Goal: Communication & Community: Share content

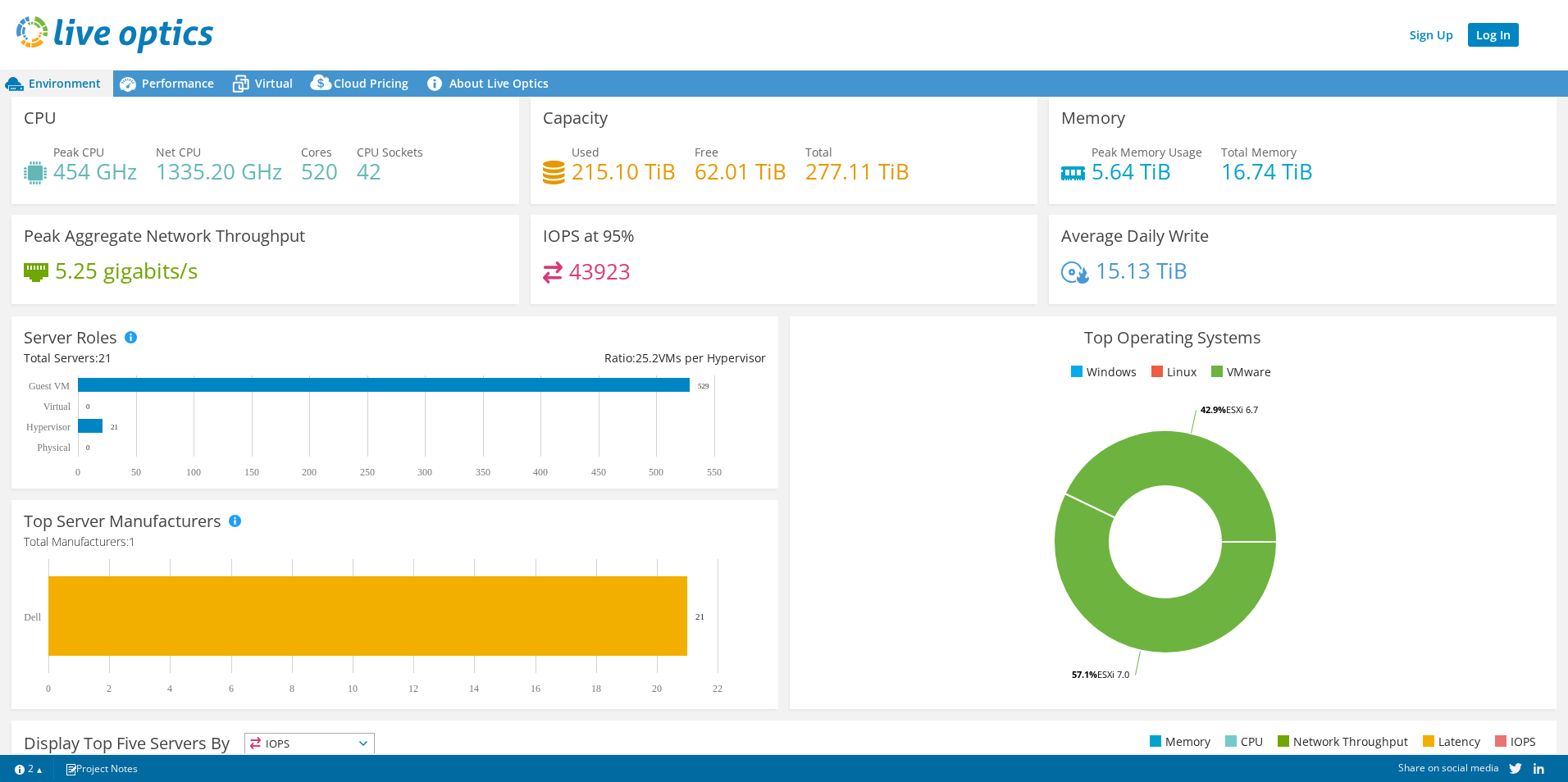
click at [1489, 33] on link "Log In" at bounding box center [1493, 34] width 51 height 23
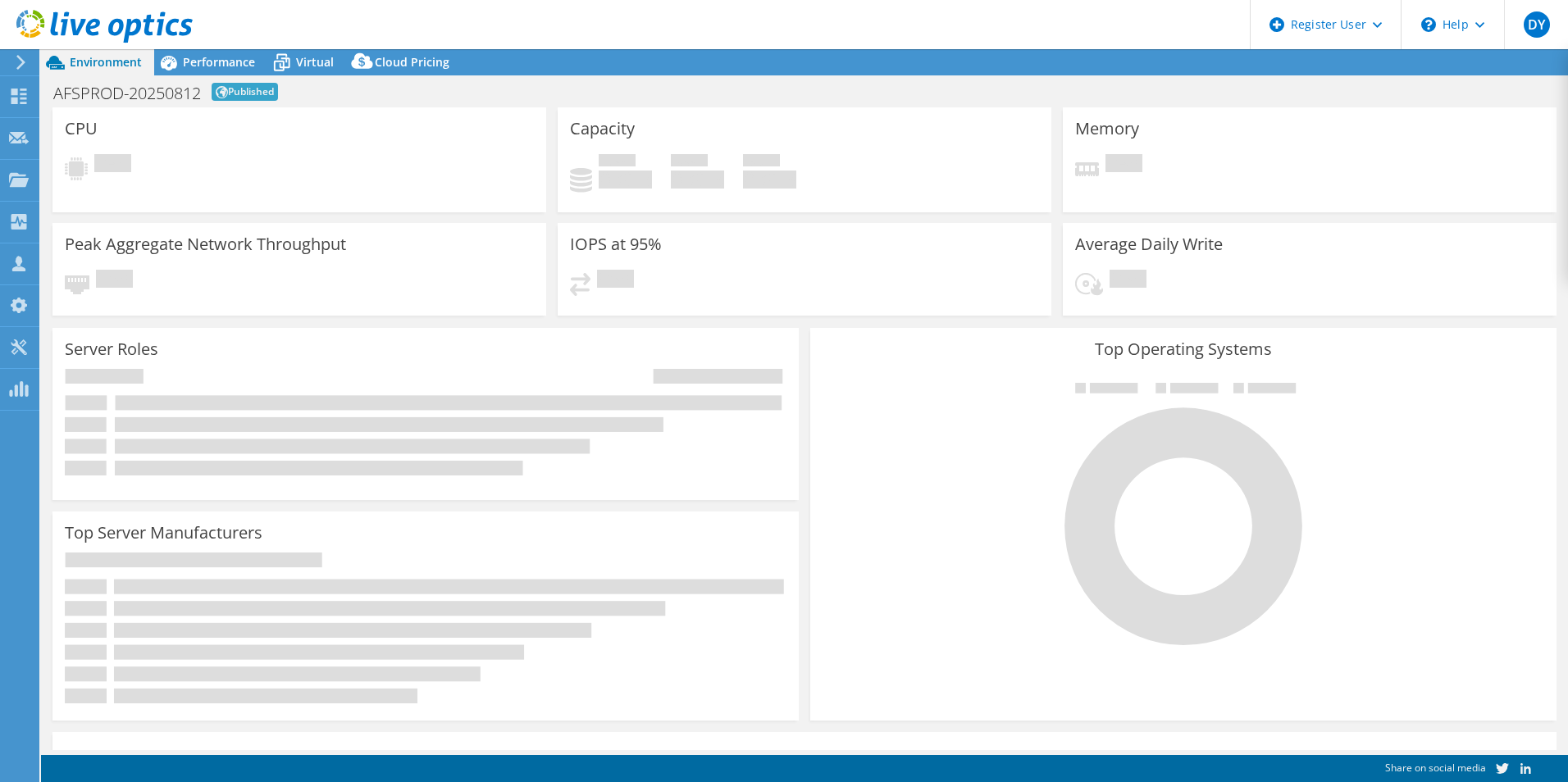
select select "USD"
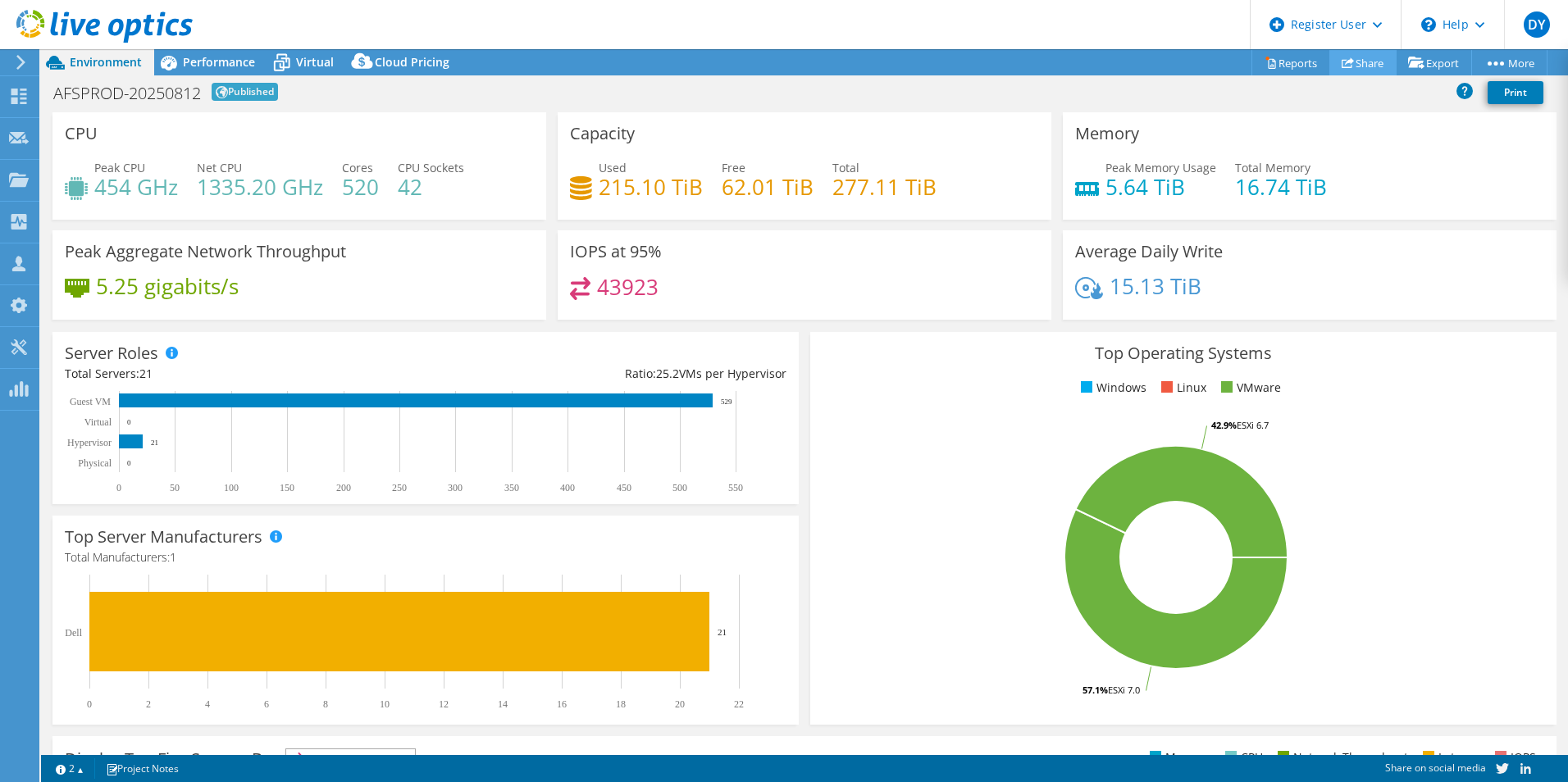
click at [1352, 59] on link "Share" at bounding box center [1363, 62] width 68 height 25
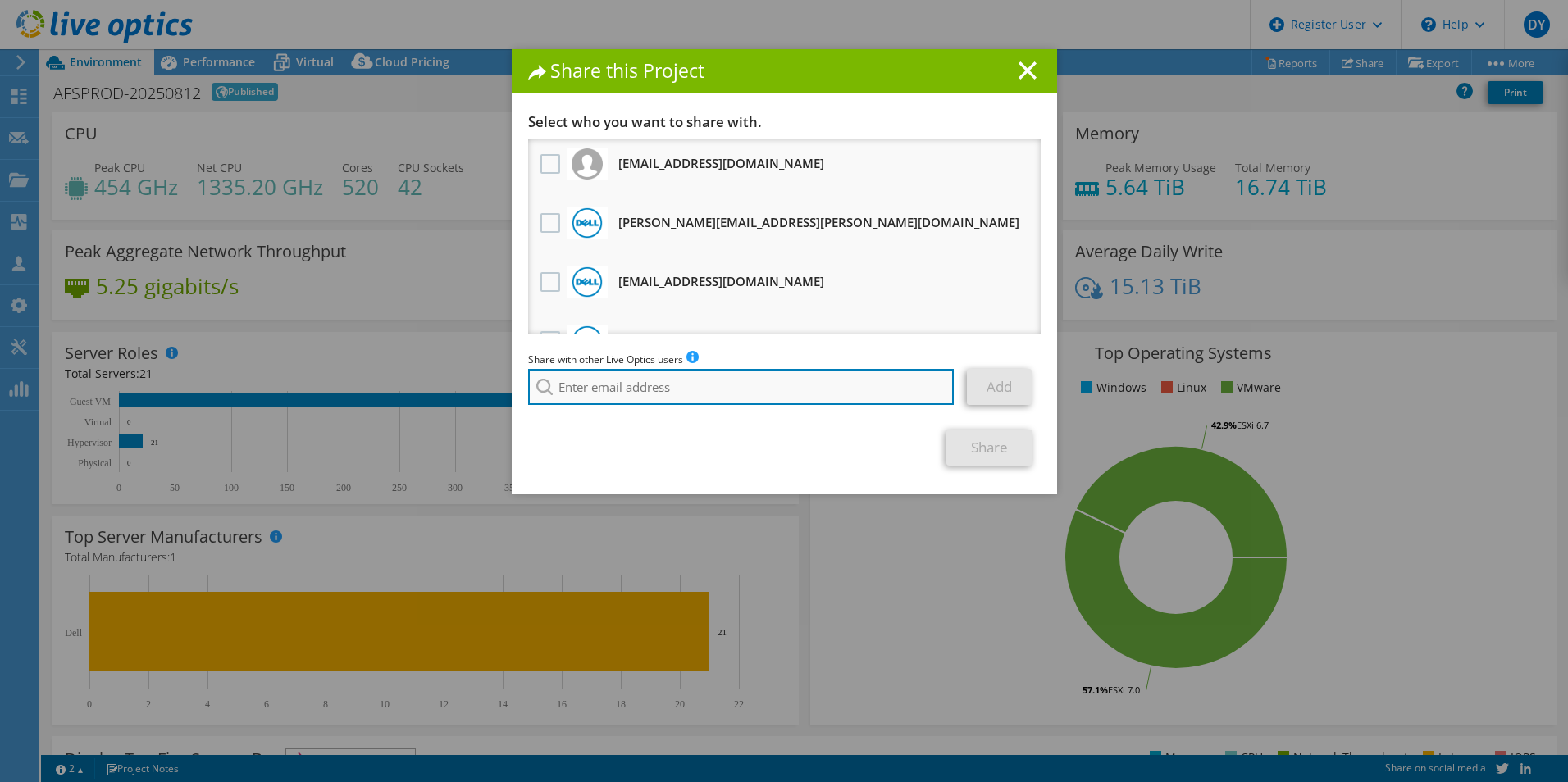
click at [619, 398] on input "search" at bounding box center [741, 387] width 427 height 36
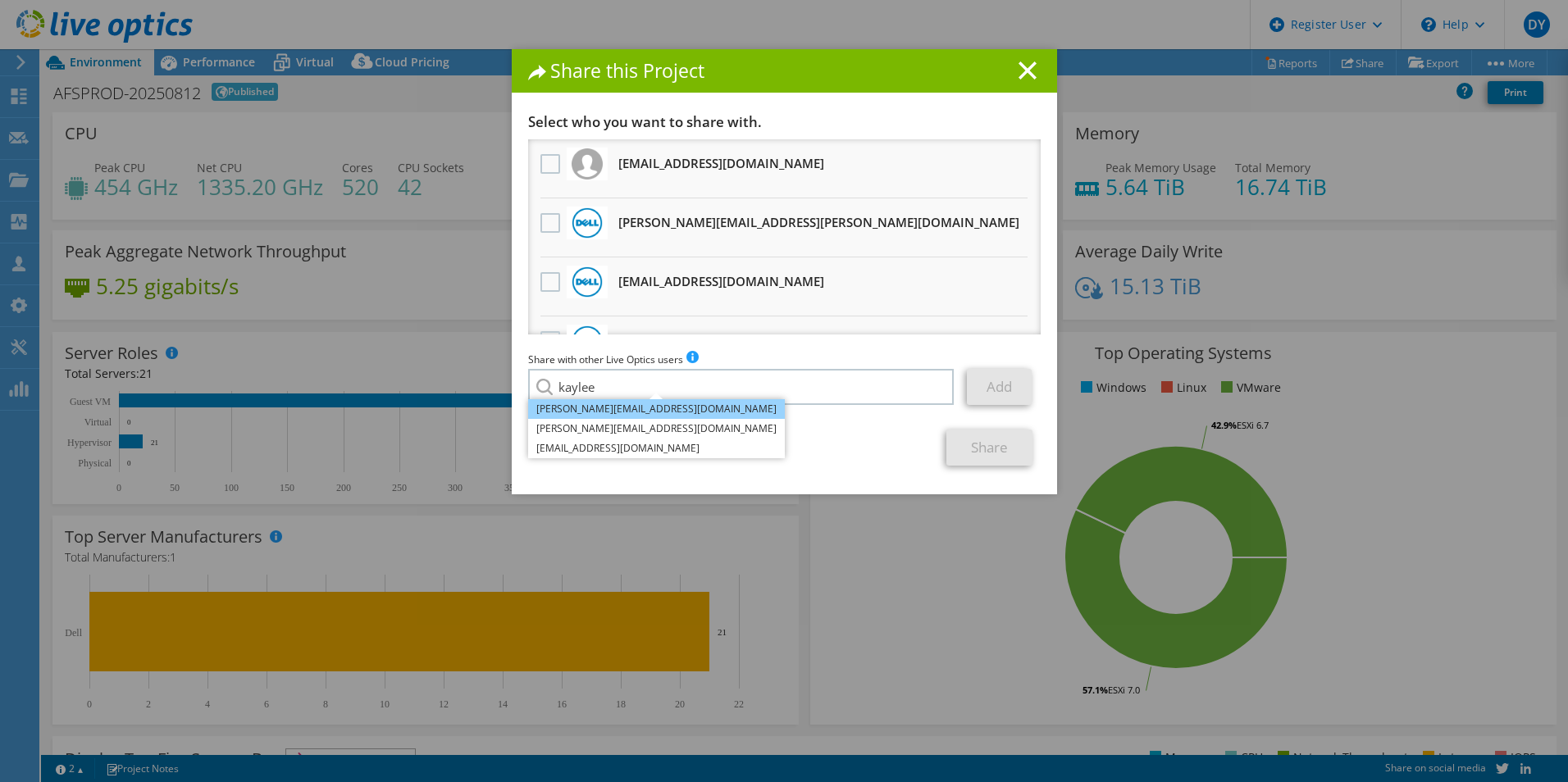
click at [626, 408] on li "Kaylee.Martinez@dell.com" at bounding box center [656, 409] width 257 height 20
type input "Kaylee.Martinez@dell.com"
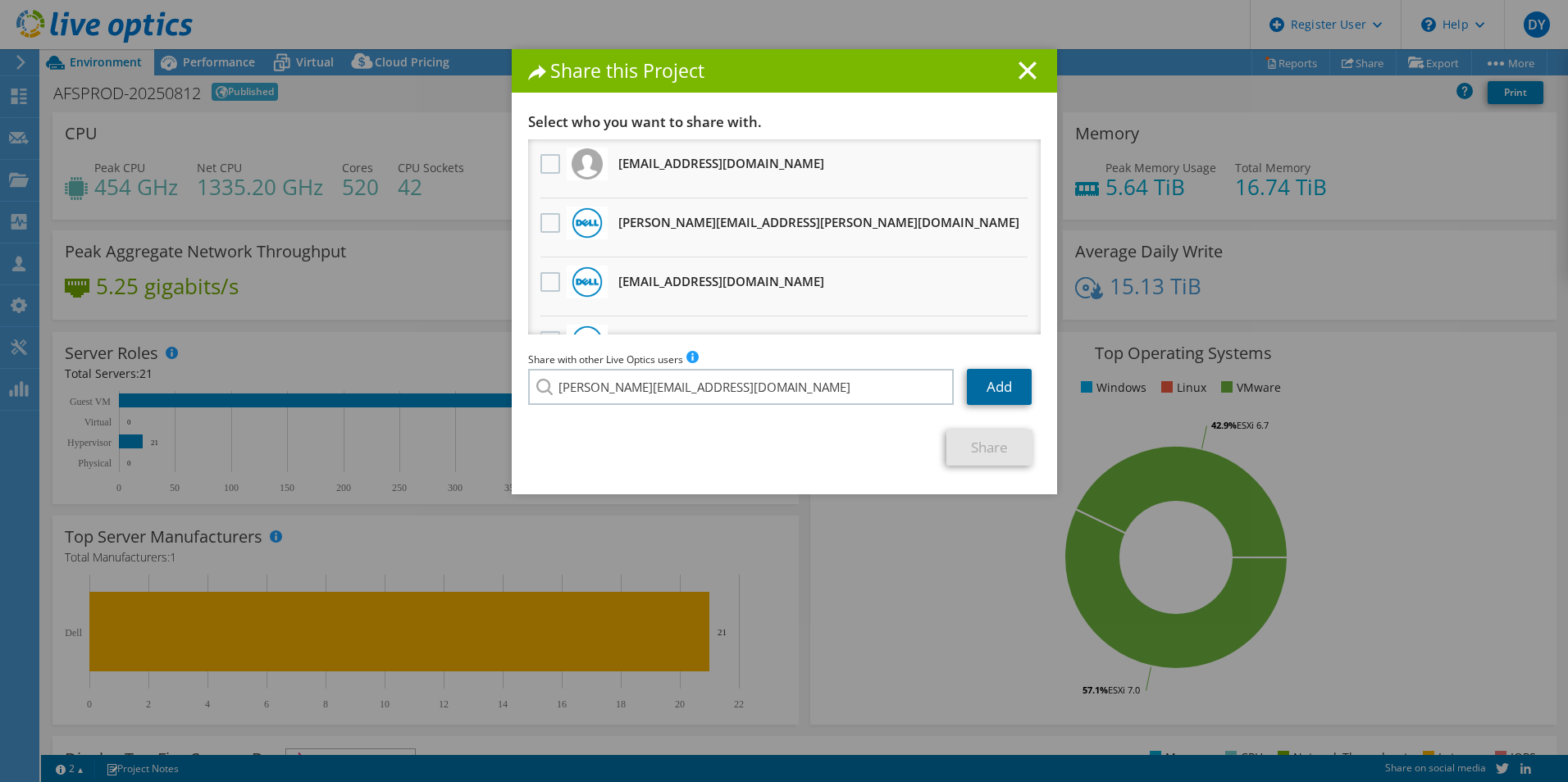
click at [1011, 385] on link "Add" at bounding box center [1000, 387] width 65 height 36
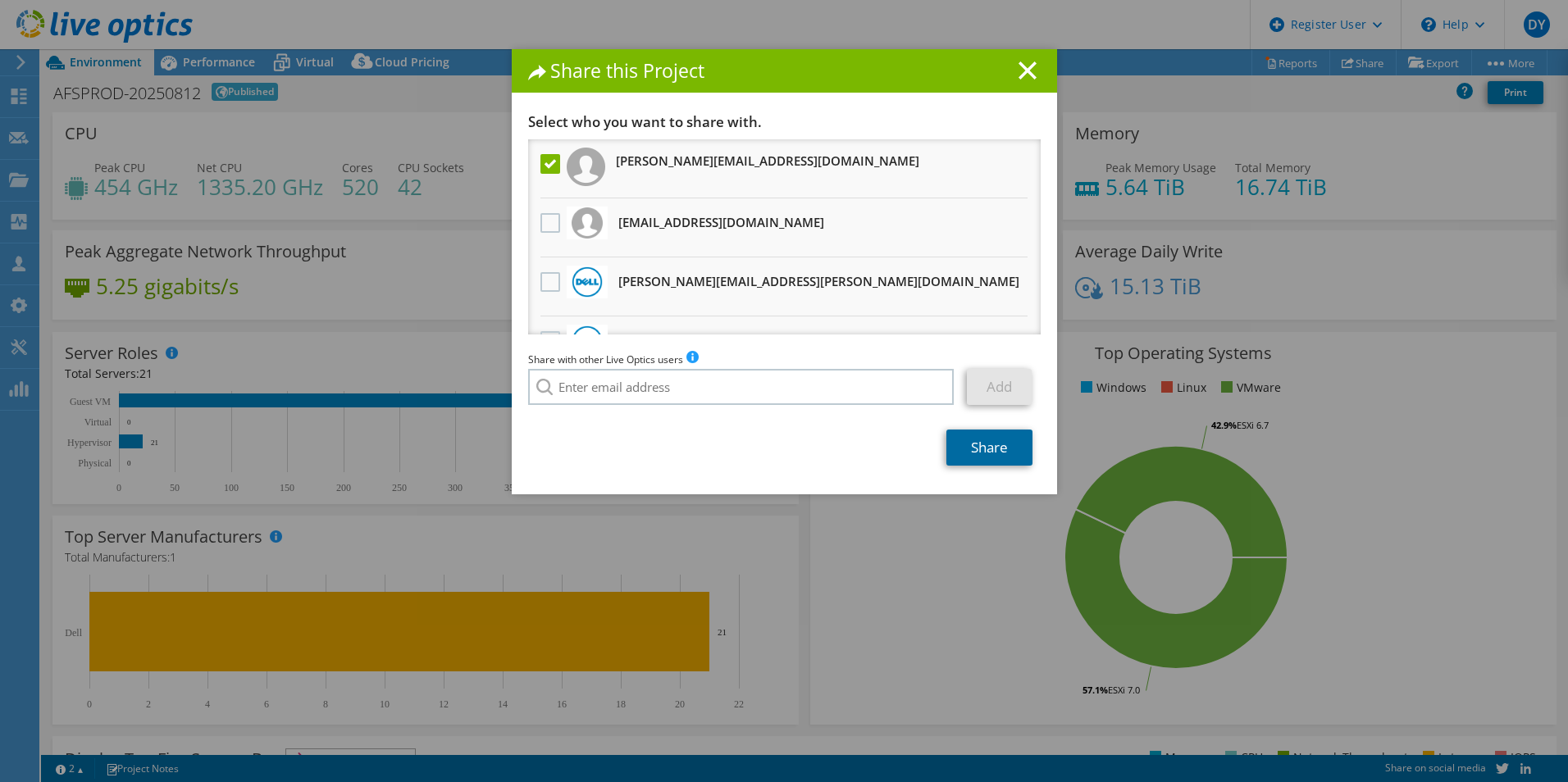
click at [985, 449] on link "Share" at bounding box center [989, 447] width 86 height 36
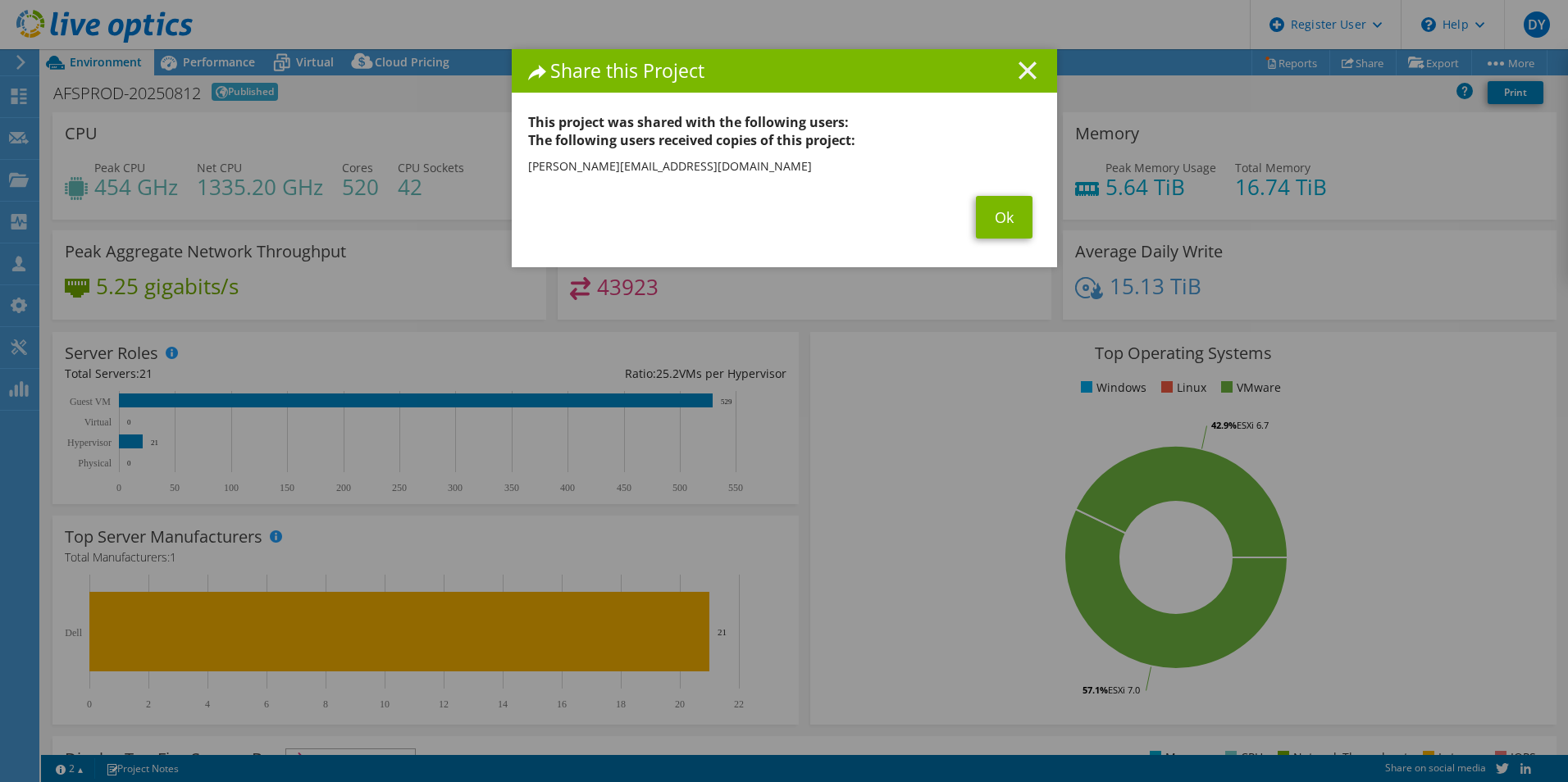
click at [1022, 63] on icon at bounding box center [1028, 70] width 18 height 18
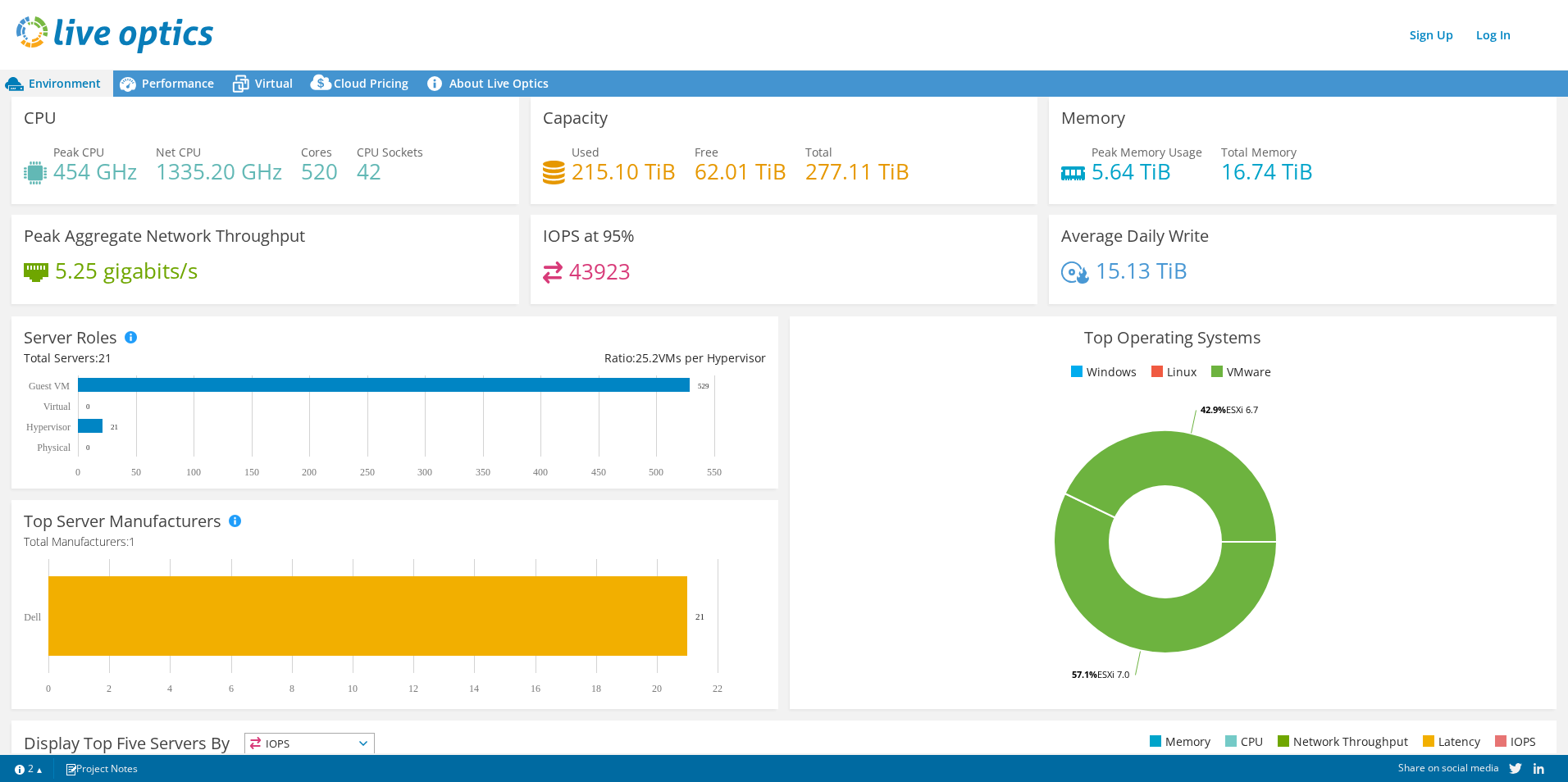
scroll to position [347, 0]
